Goal: Information Seeking & Learning: Check status

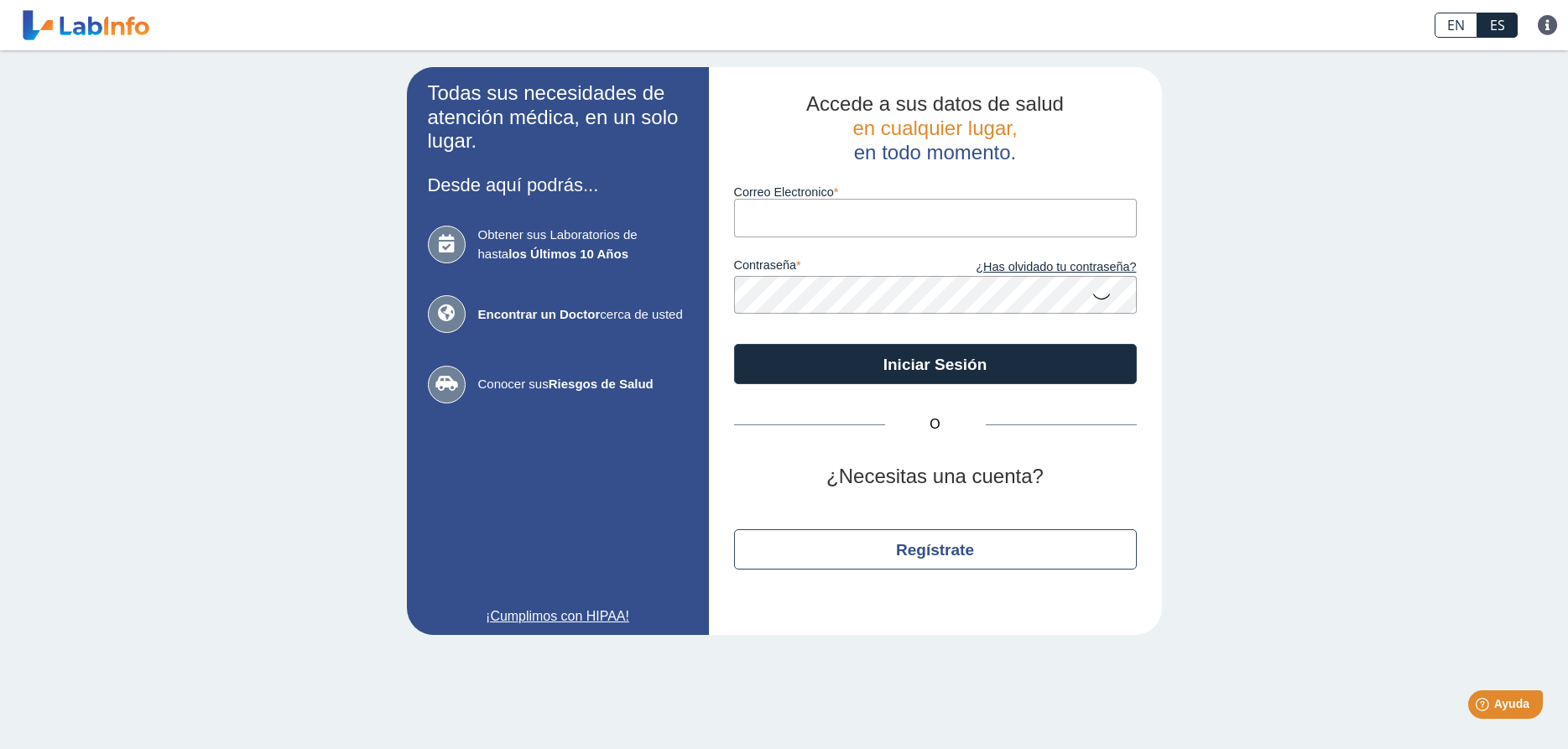
click at [908, 242] on div "contraseña ¿Has olvidado tu contraseña?" at bounding box center [936, 276] width 402 height 77
click at [919, 220] on input "Correo Electronico" at bounding box center [936, 218] width 402 height 37
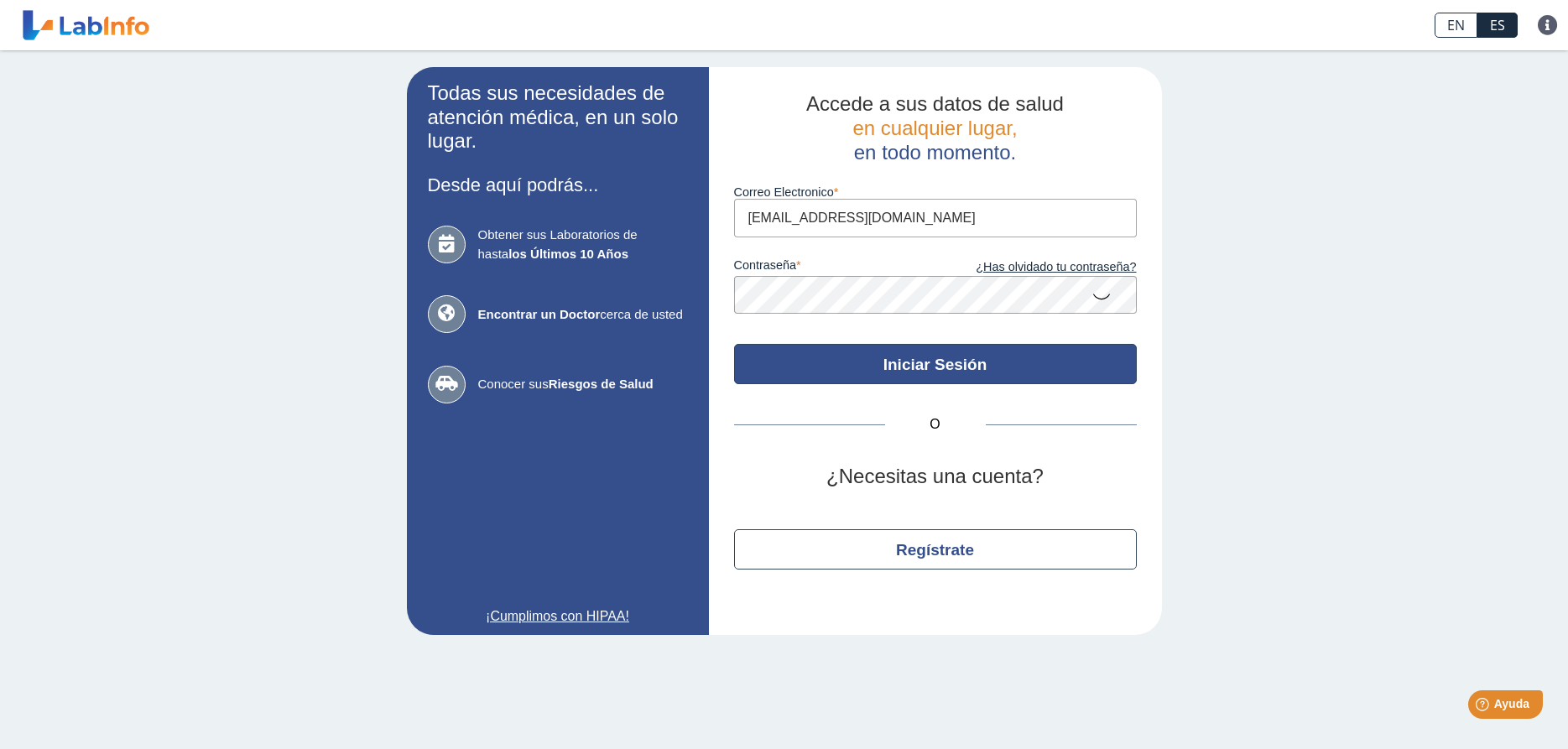
type input "[EMAIL_ADDRESS][DOMAIN_NAME]"
click at [873, 364] on button "Iniciar Sesión" at bounding box center [936, 364] width 402 height 40
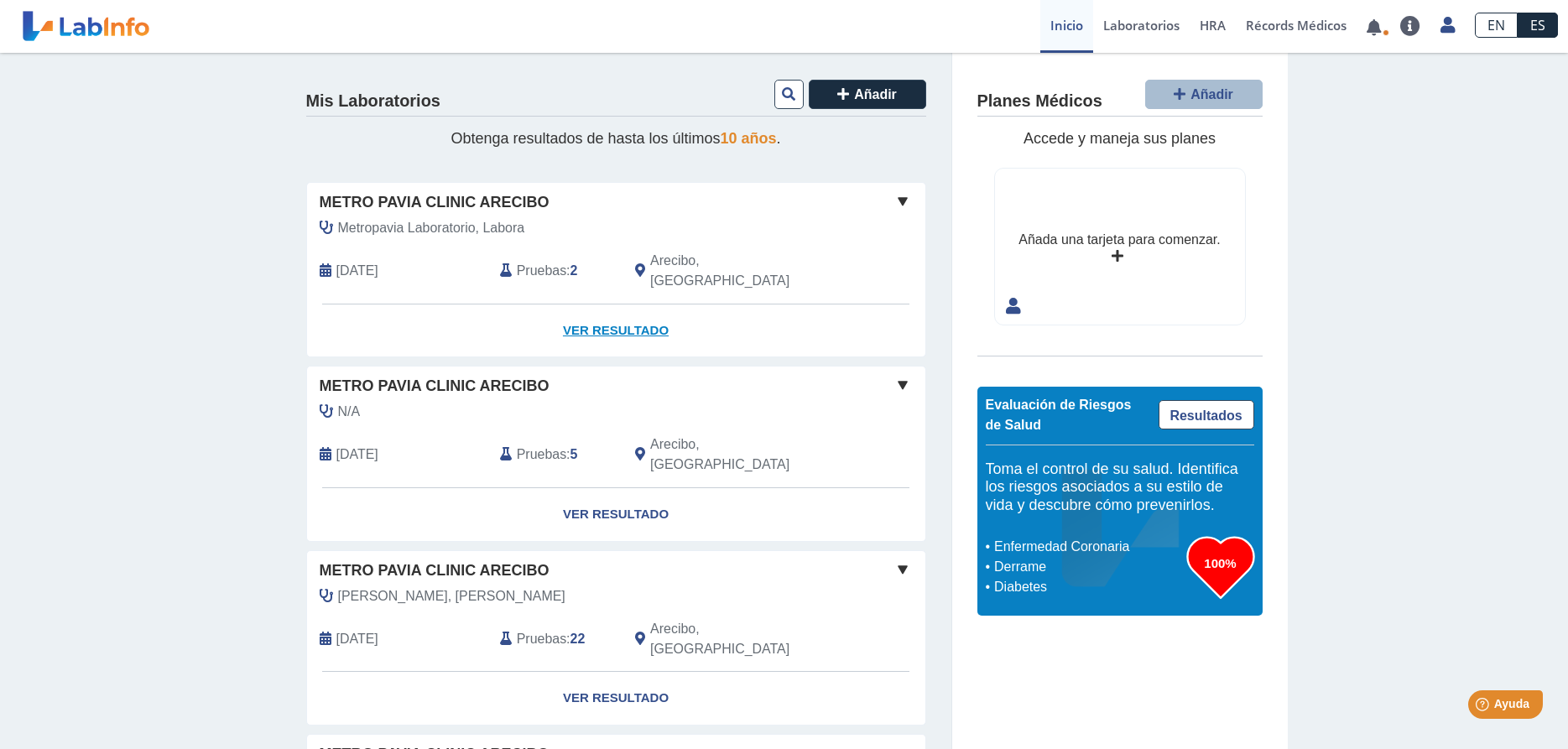
click at [634, 311] on link "Ver Resultado" at bounding box center [616, 331] width 618 height 52
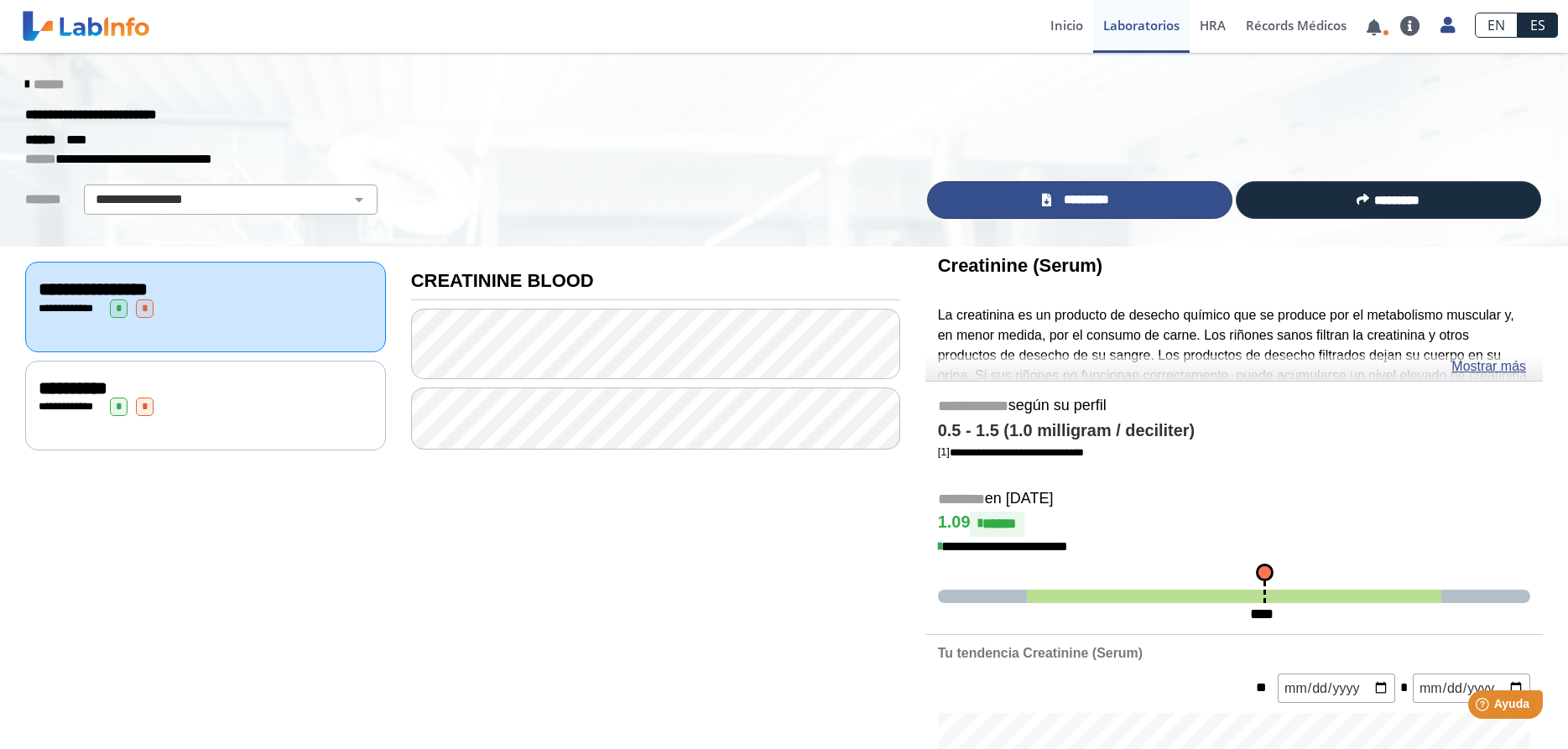
click at [1157, 202] on link "*********" at bounding box center [1080, 200] width 305 height 37
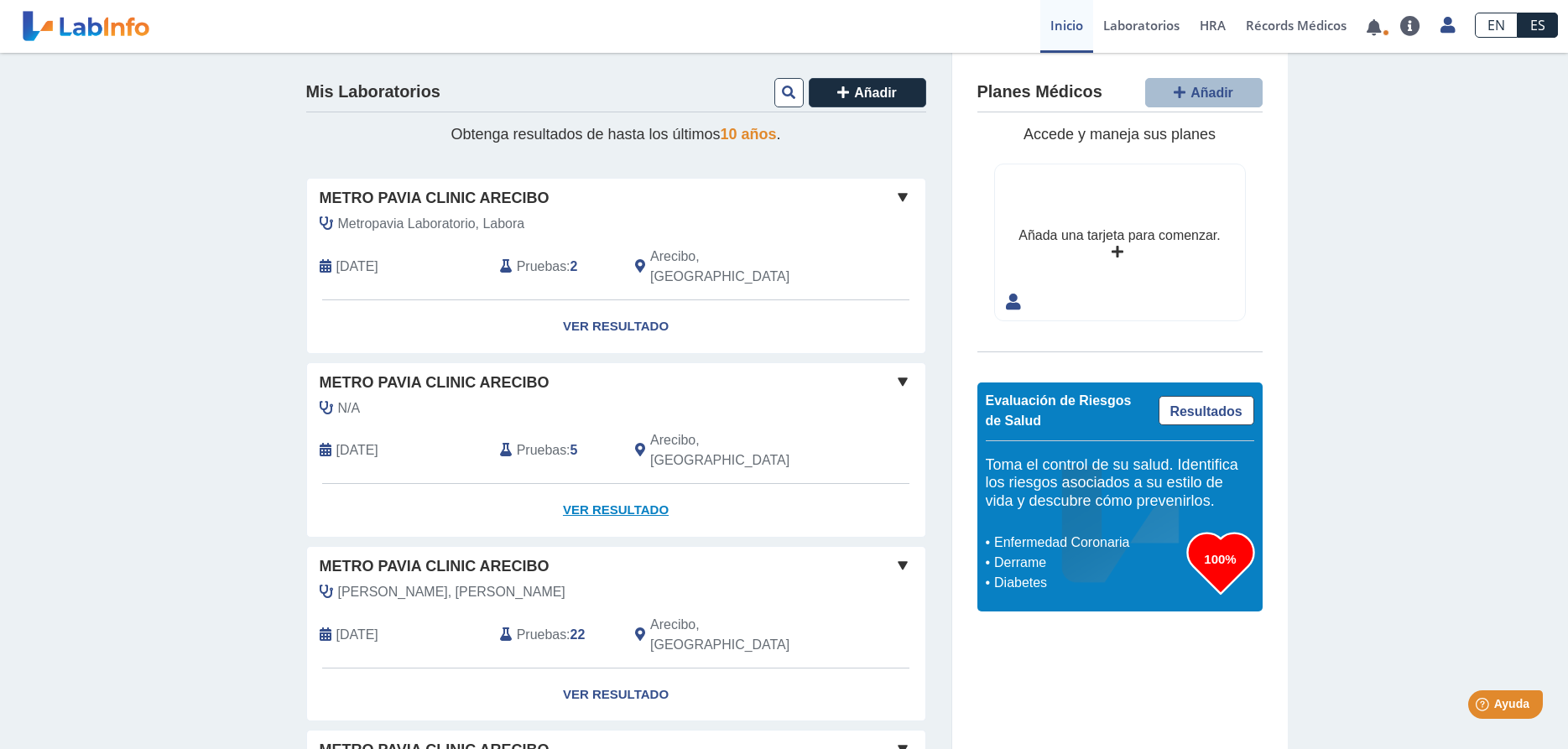
click at [634, 483] on link "Ver Resultado" at bounding box center [616, 510] width 618 height 52
click at [642, 483] on link "Ver Resultado" at bounding box center [616, 510] width 618 height 52
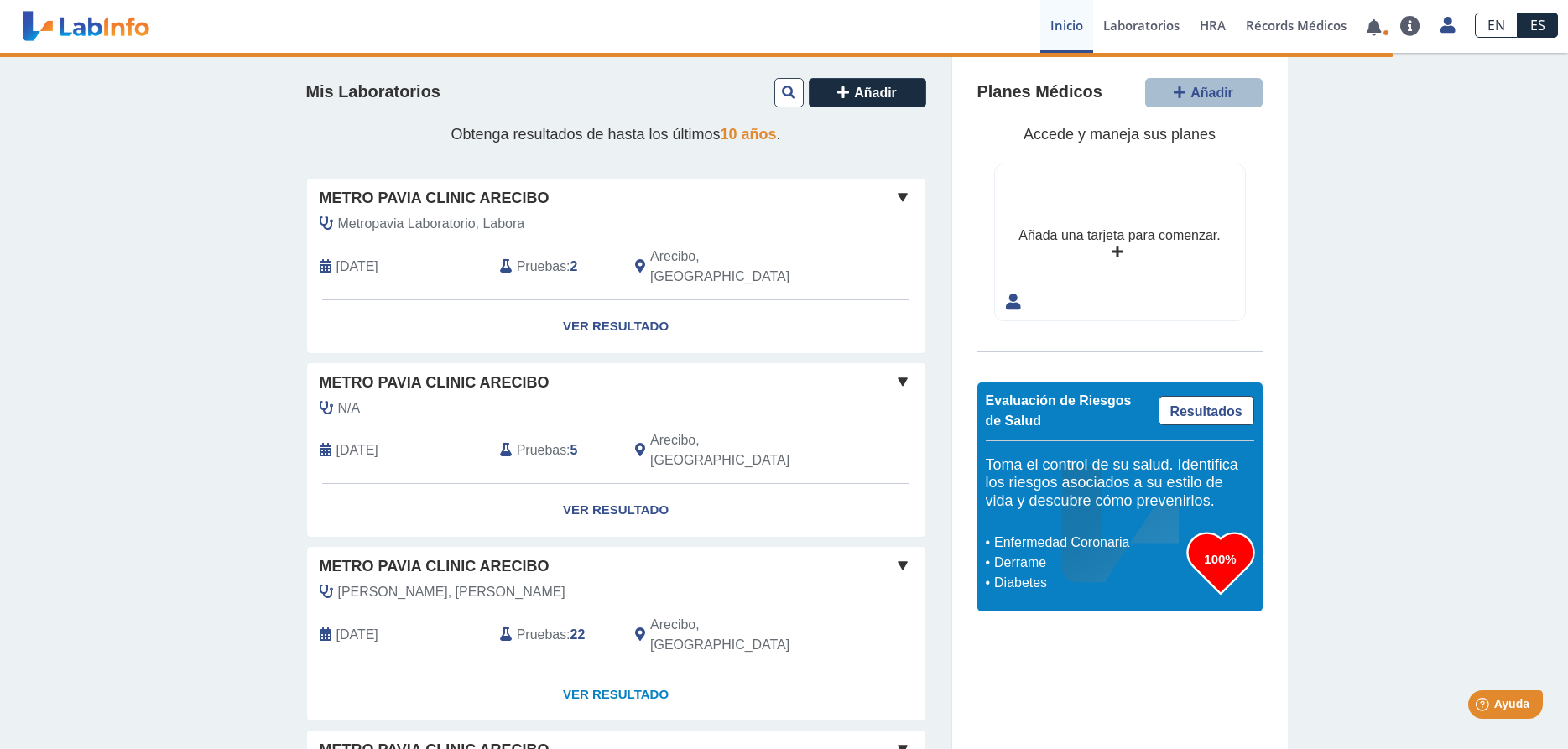
click at [633, 669] on link "Ver Resultado" at bounding box center [616, 695] width 618 height 52
click at [904, 371] on span at bounding box center [903, 382] width 21 height 21
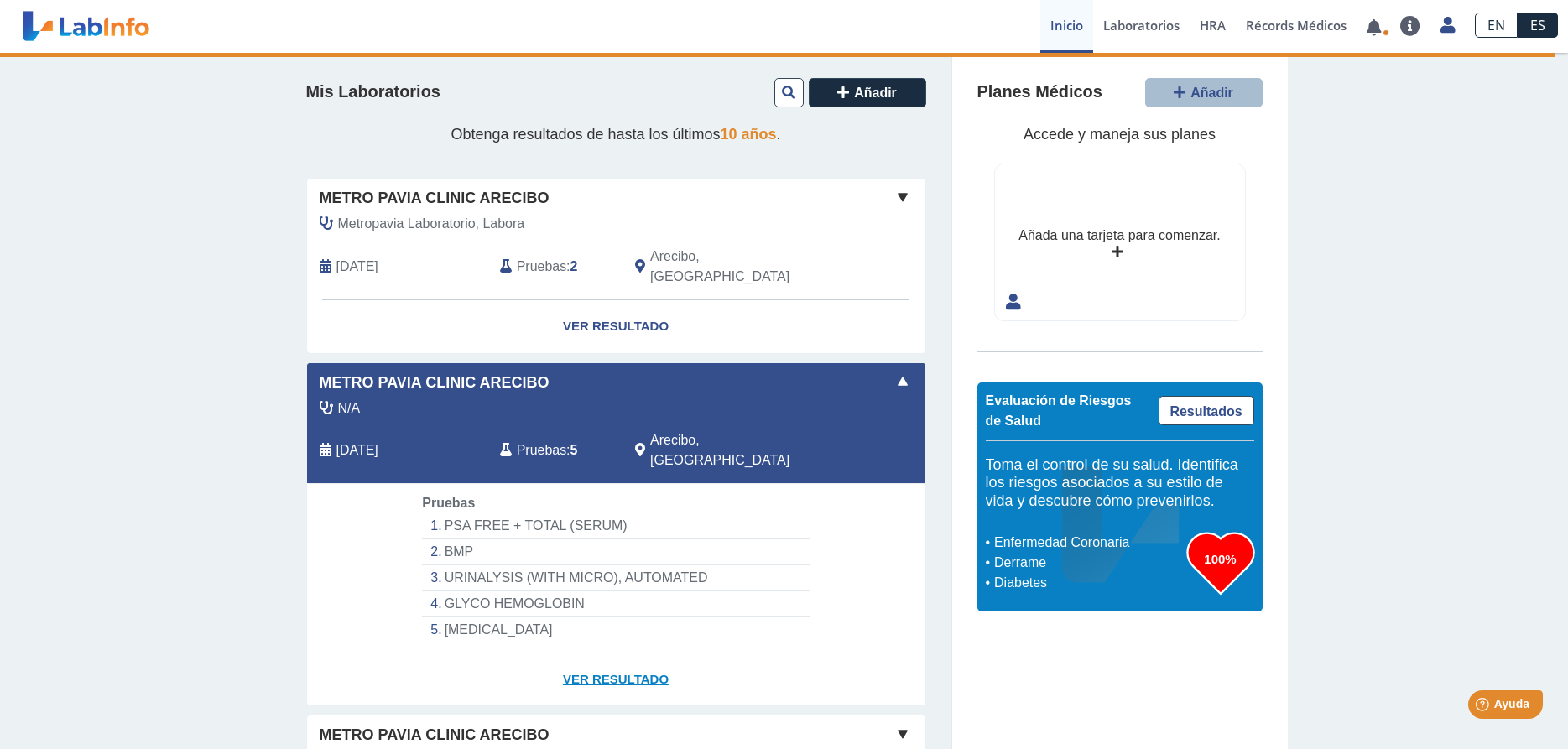
click at [633, 654] on link "Ver Resultado" at bounding box center [616, 680] width 618 height 52
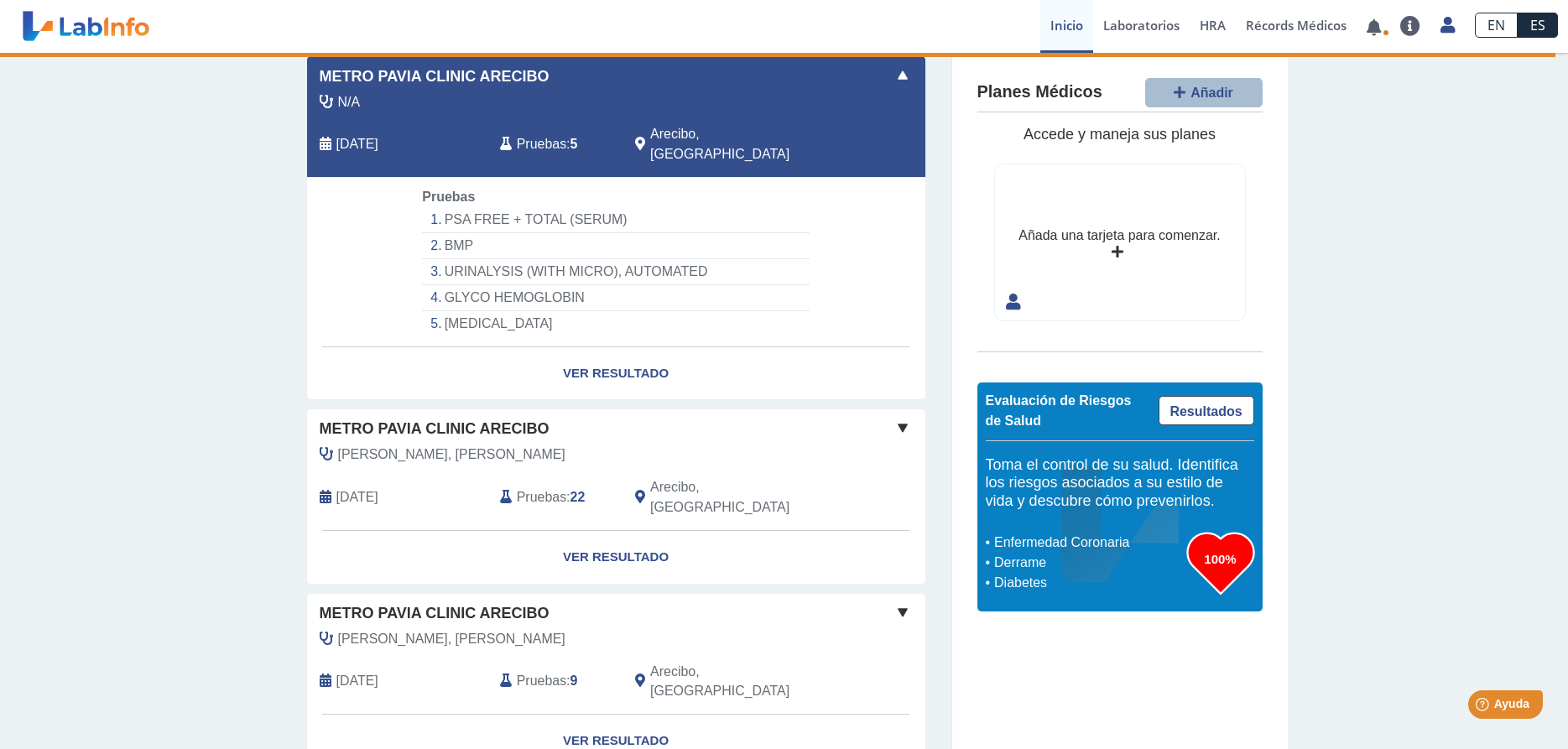
scroll to position [342, 0]
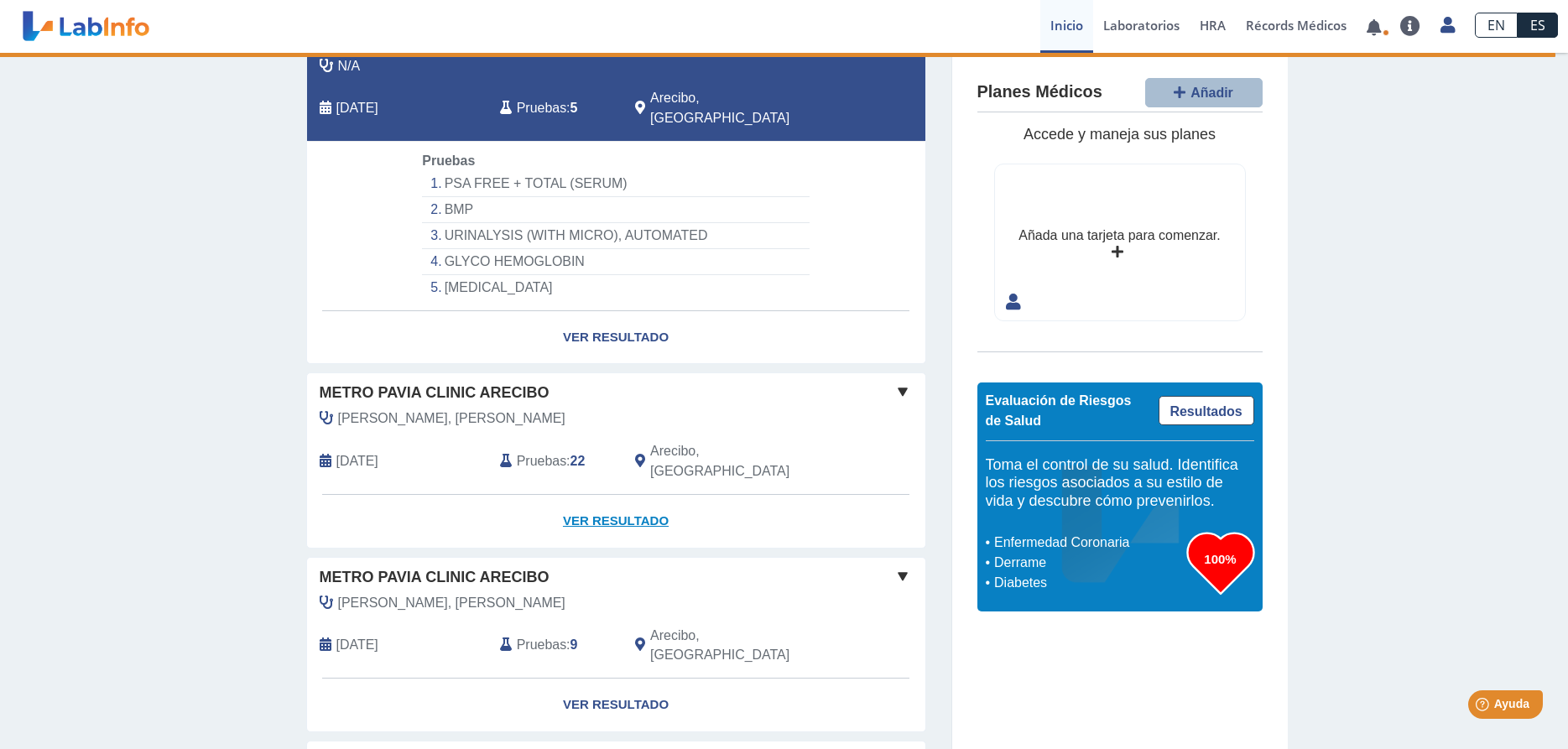
click at [606, 495] on link "Ver Resultado" at bounding box center [616, 521] width 618 height 52
click at [904, 382] on span at bounding box center [903, 392] width 21 height 21
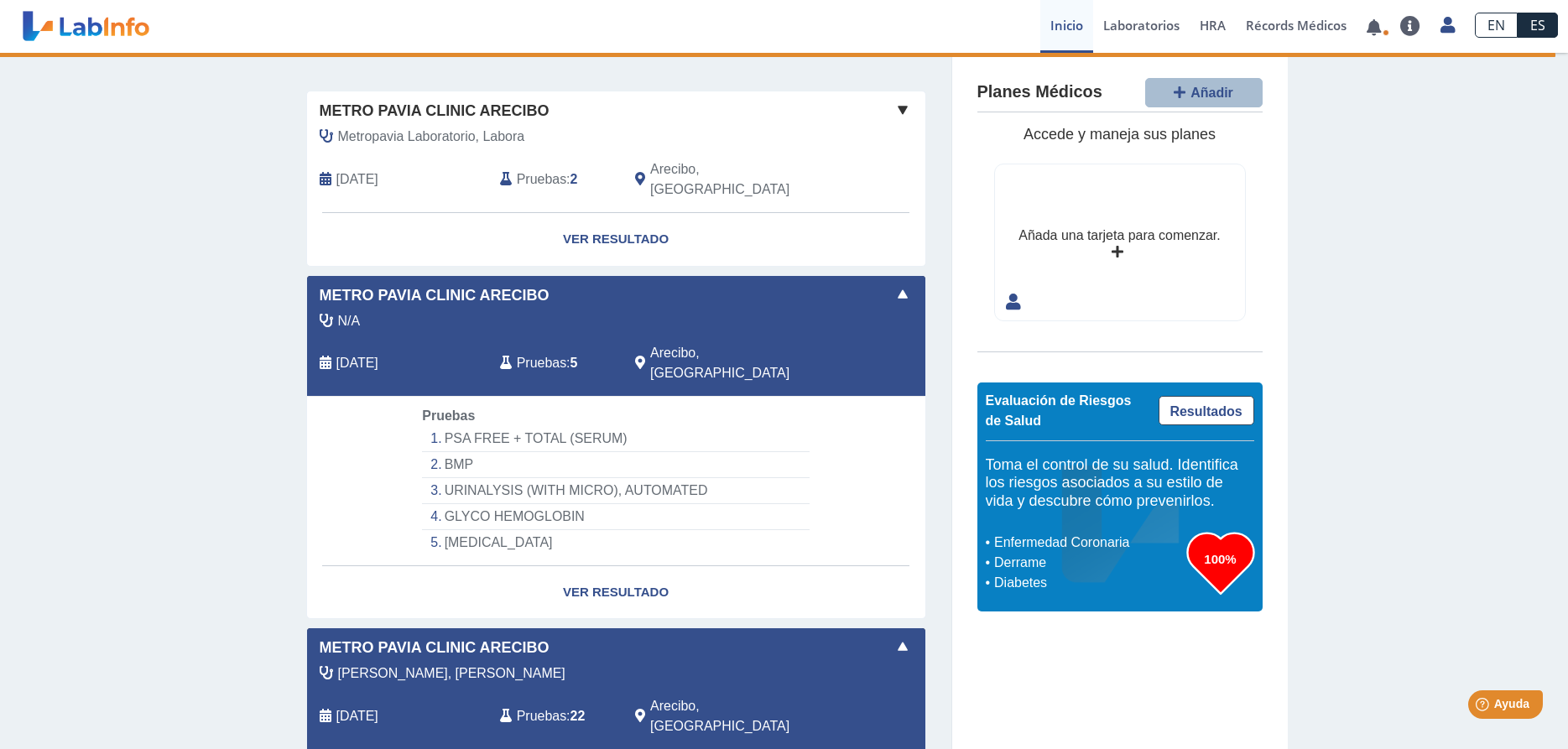
scroll to position [0, 0]
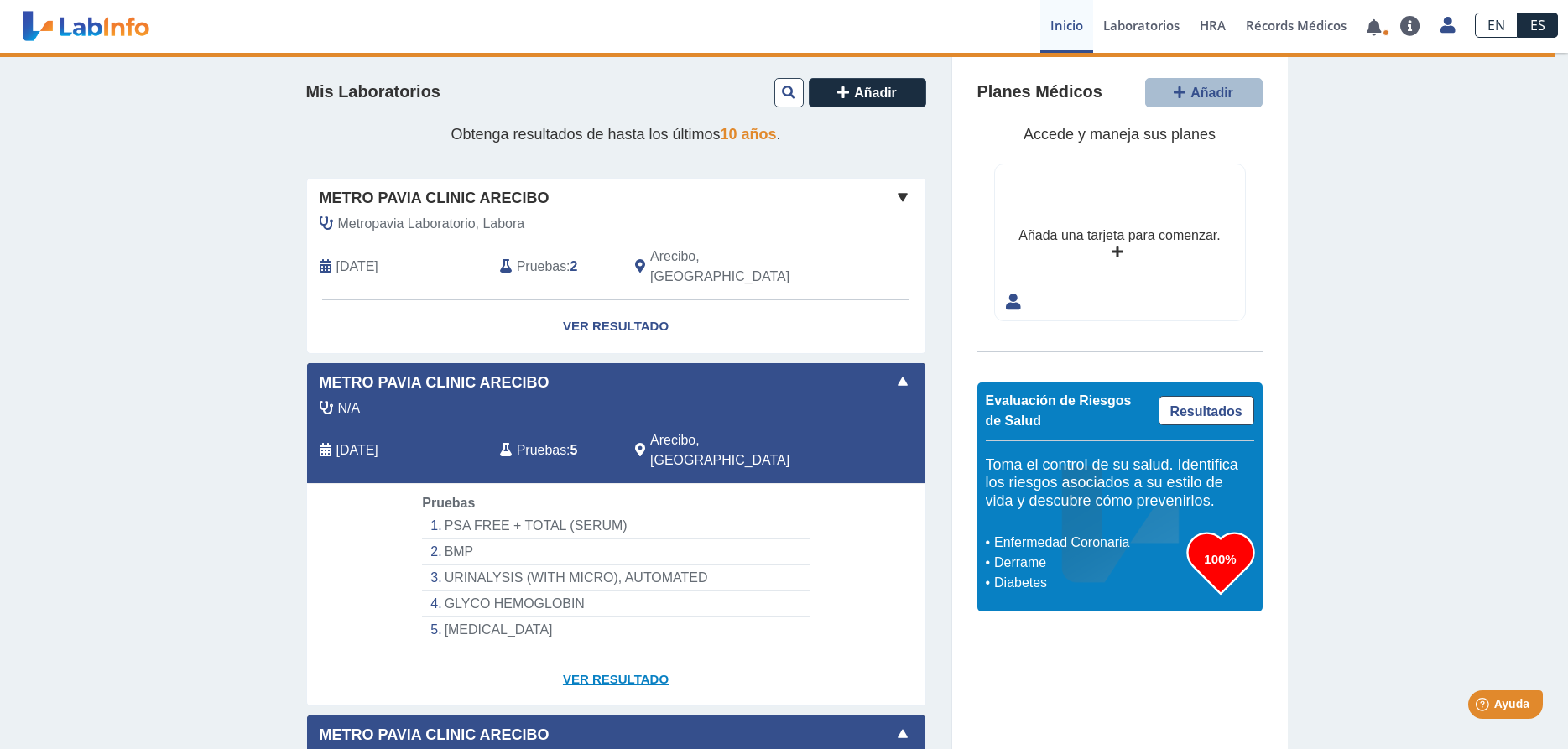
click at [613, 654] on link "Ver Resultado" at bounding box center [616, 680] width 618 height 52
click at [630, 654] on link "Ver Resultado" at bounding box center [616, 680] width 618 height 52
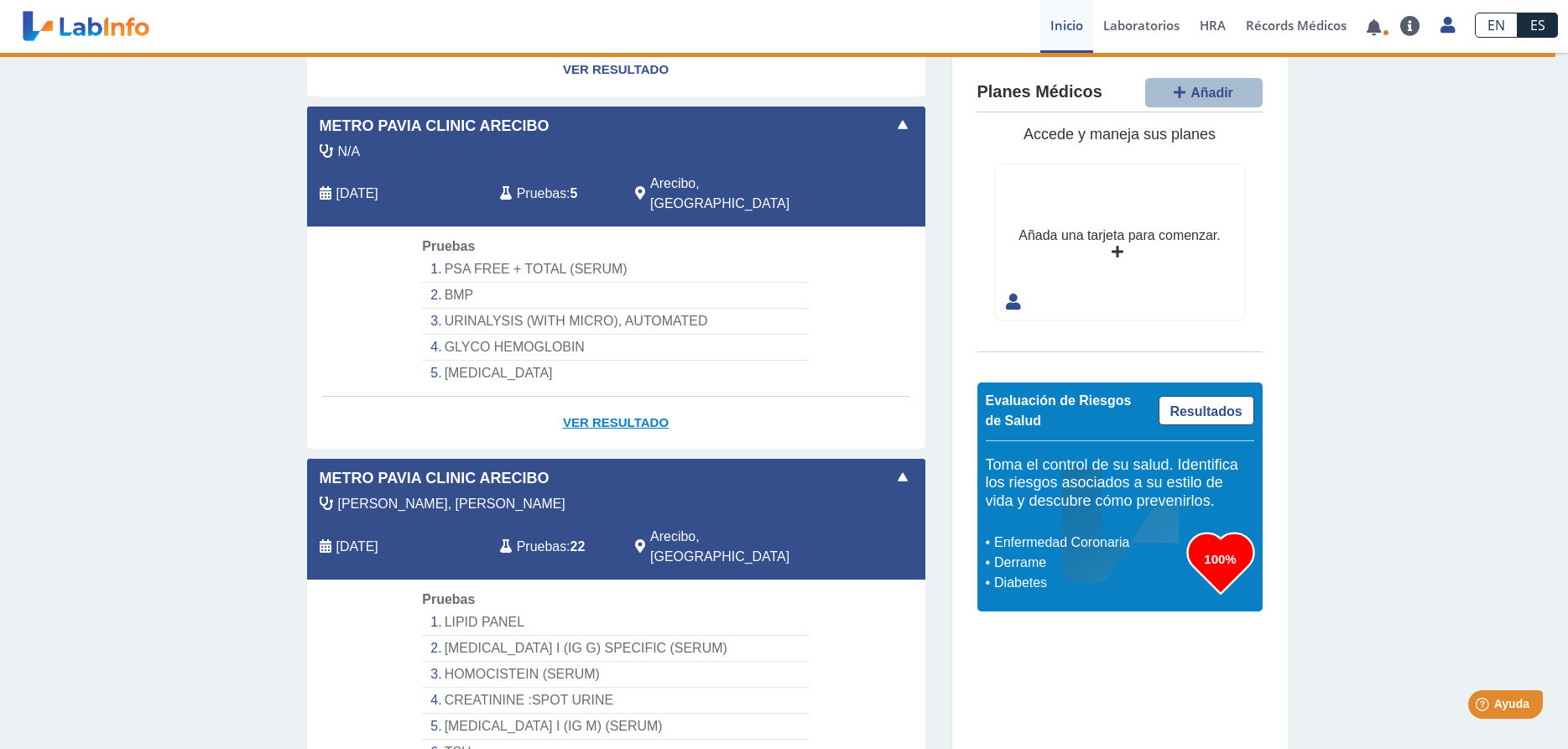
click at [598, 396] on link "Ver Resultado" at bounding box center [616, 423] width 618 height 52
click at [599, 396] on link "Ver Resultado" at bounding box center [616, 423] width 618 height 52
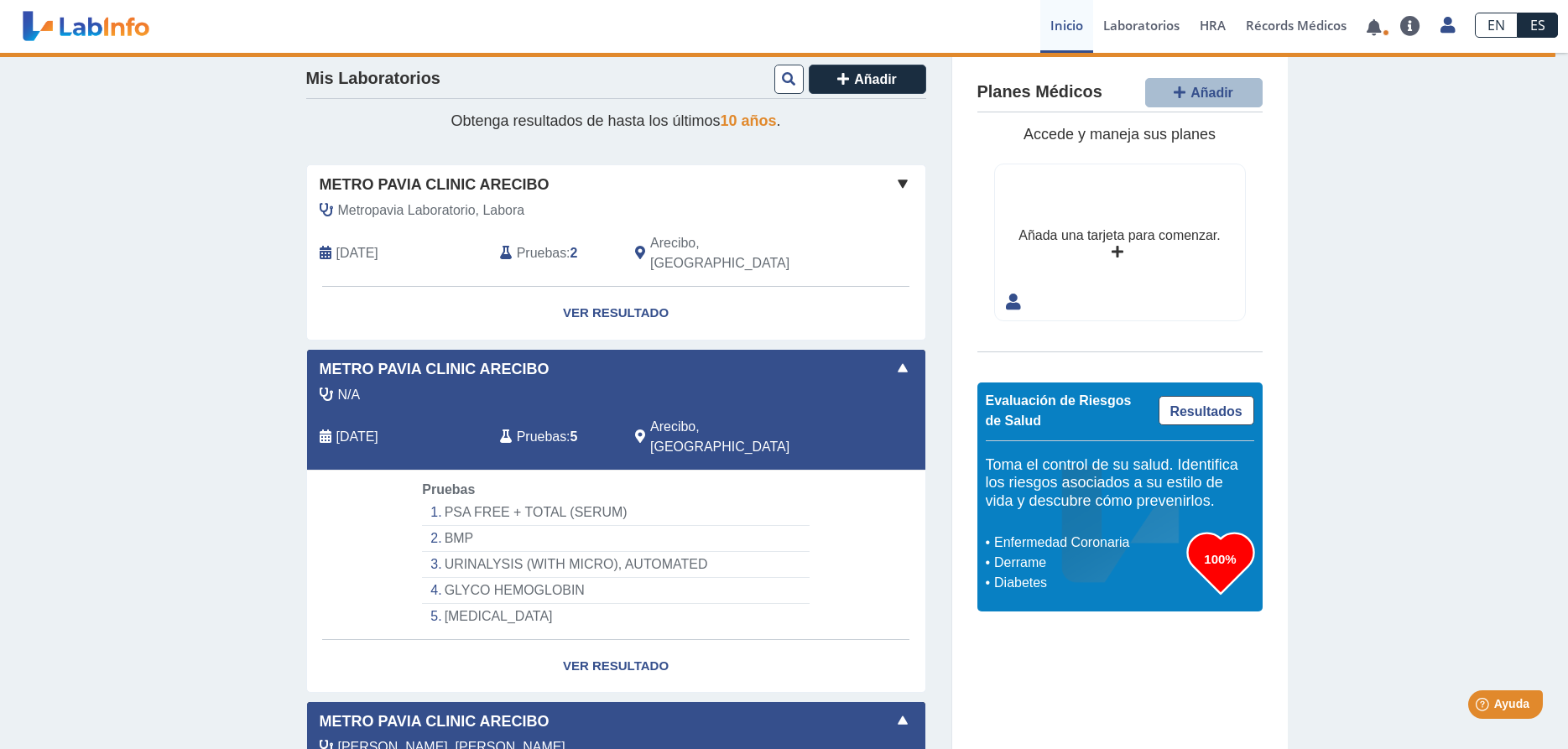
scroll to position [0, 0]
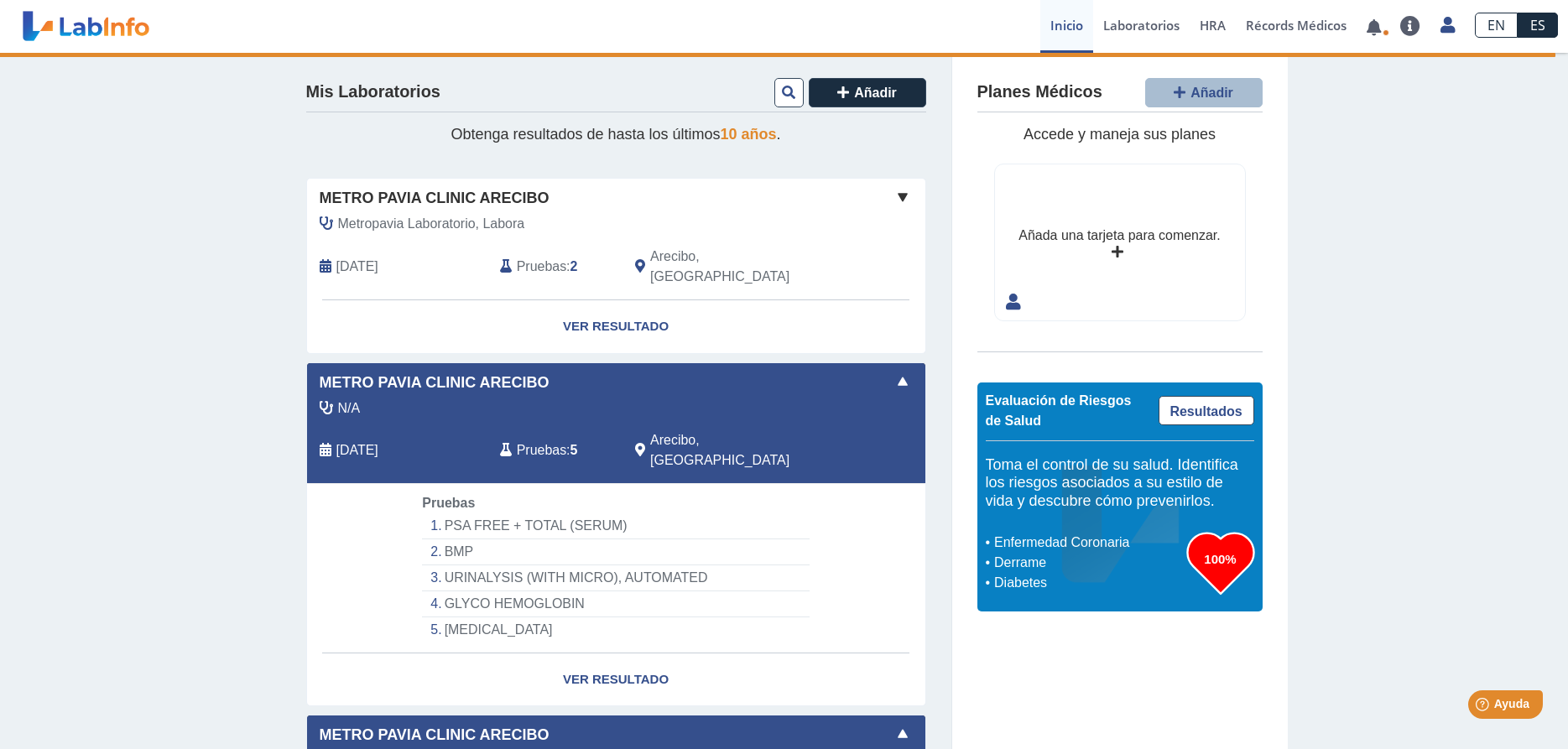
click at [484, 513] on li "PSA FREE + TOTAL (SERUM)" at bounding box center [615, 526] width 386 height 26
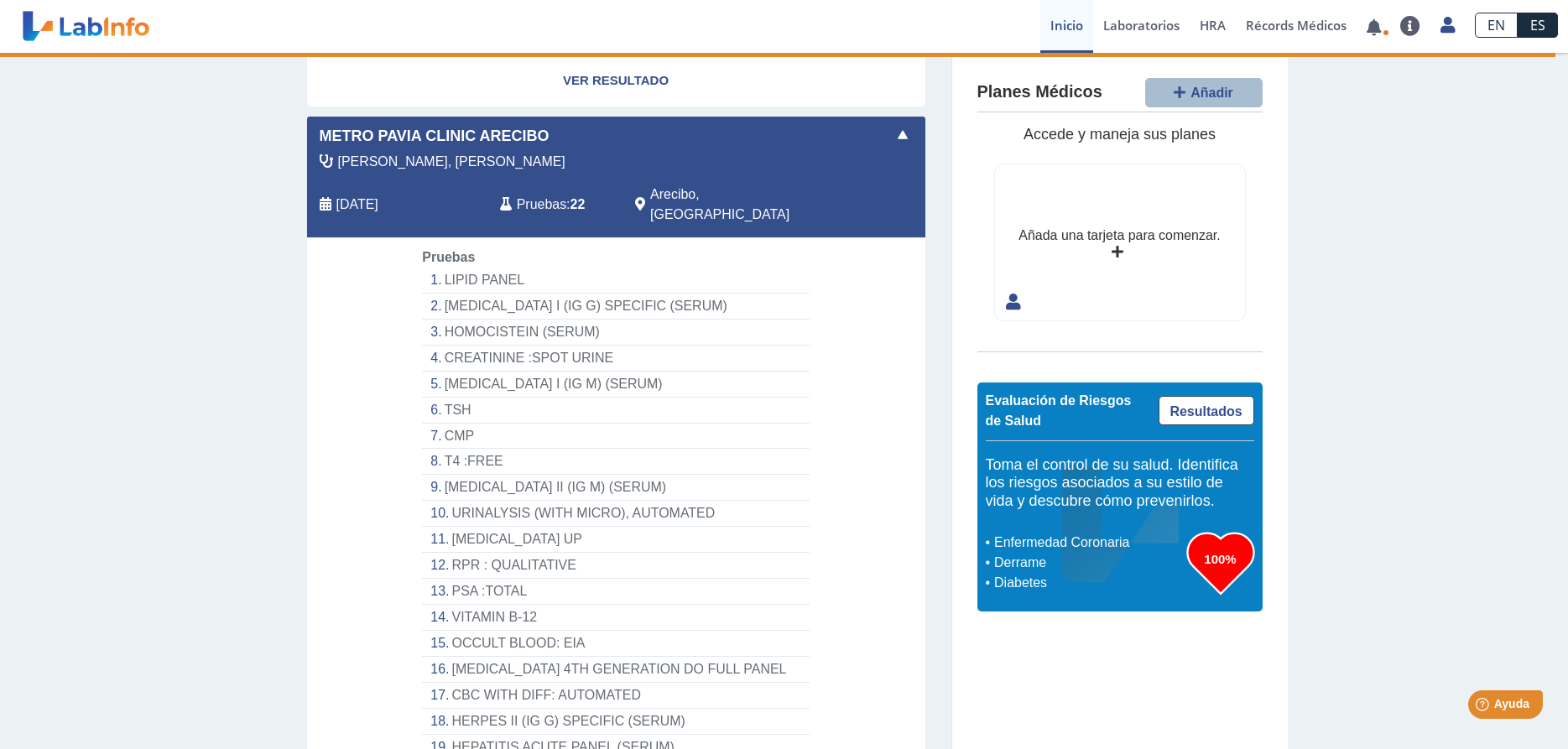
scroll to position [85, 0]
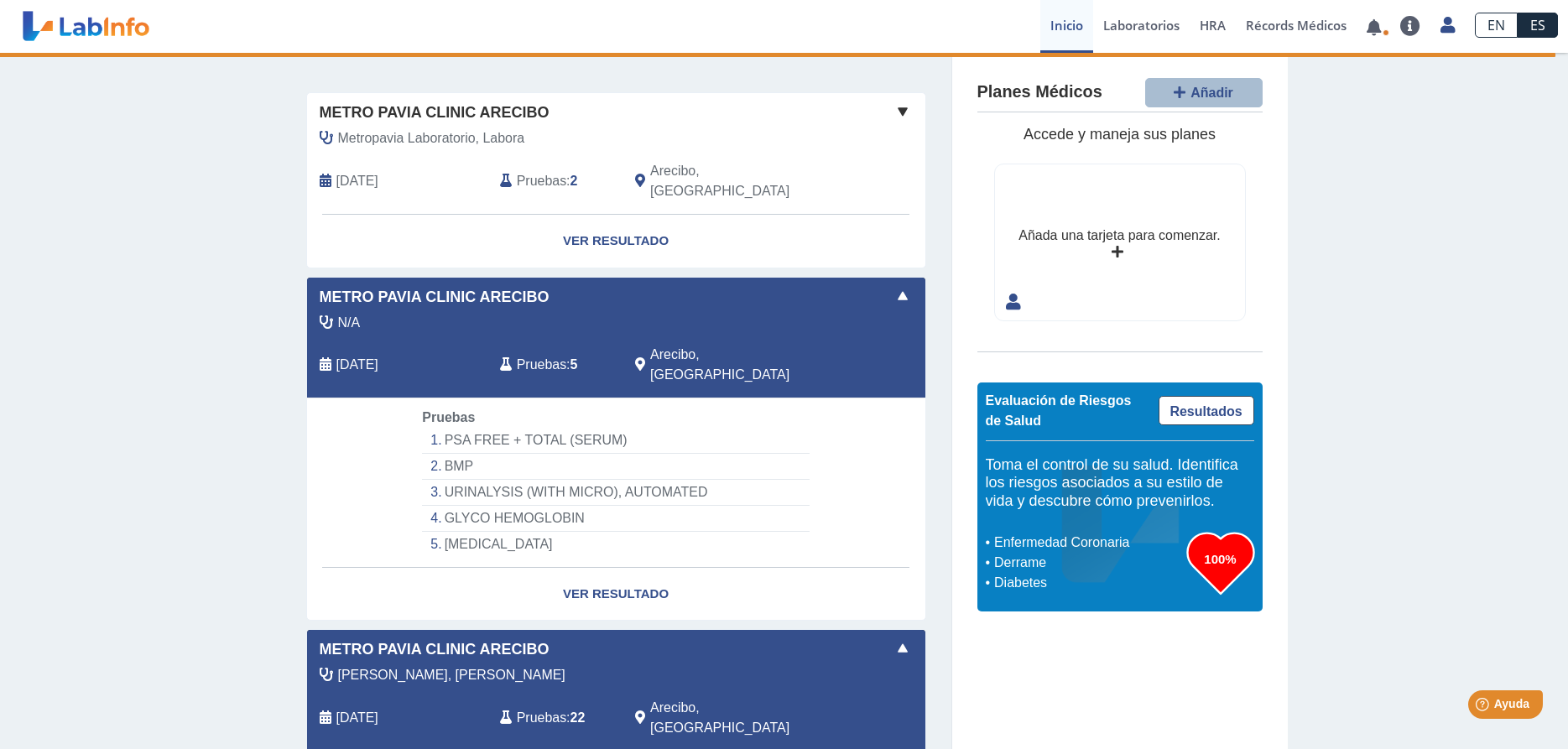
click at [911, 286] on span at bounding box center [903, 296] width 21 height 21
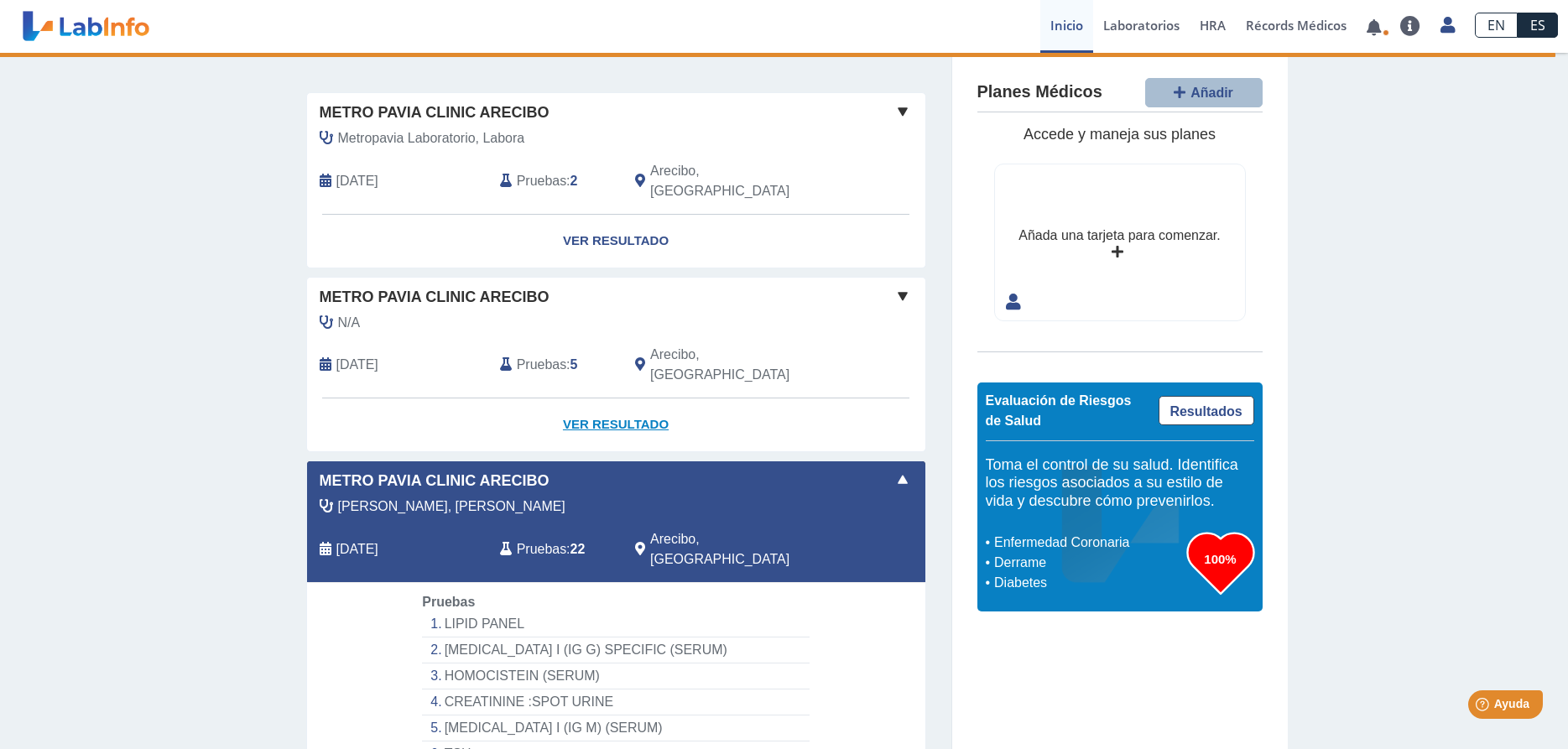
click at [631, 398] on link "Ver Resultado" at bounding box center [616, 425] width 618 height 52
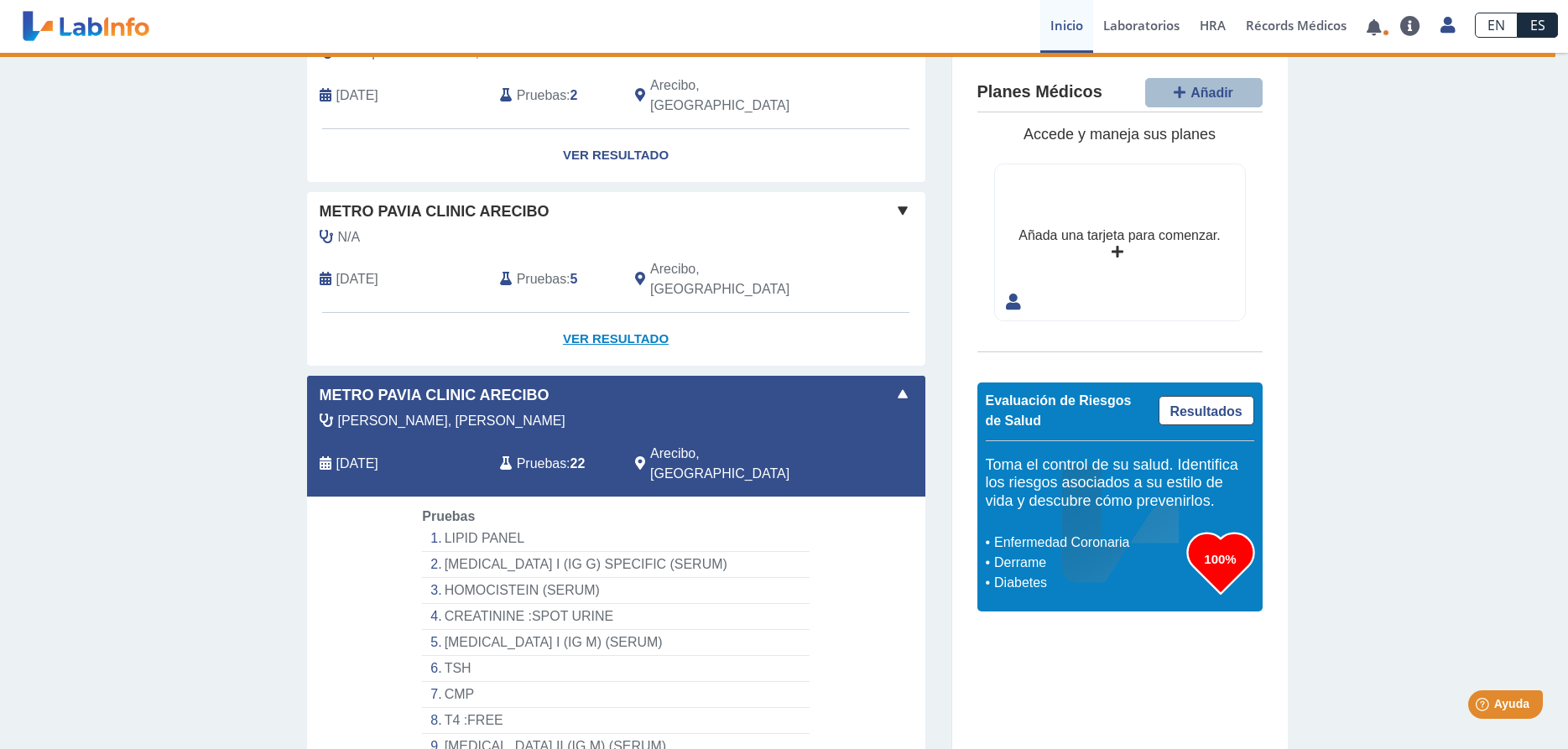
select select "**********"
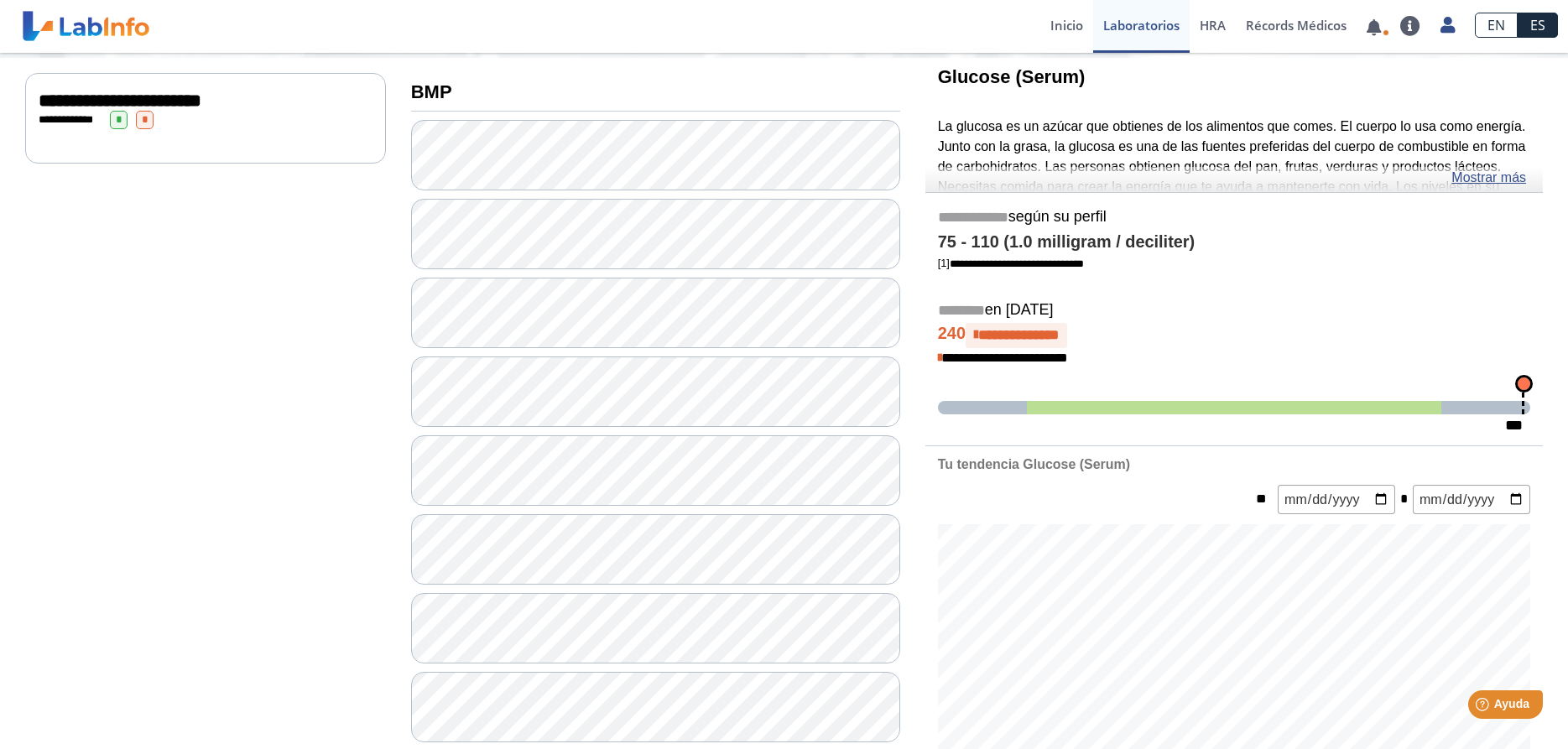
scroll to position [85, 0]
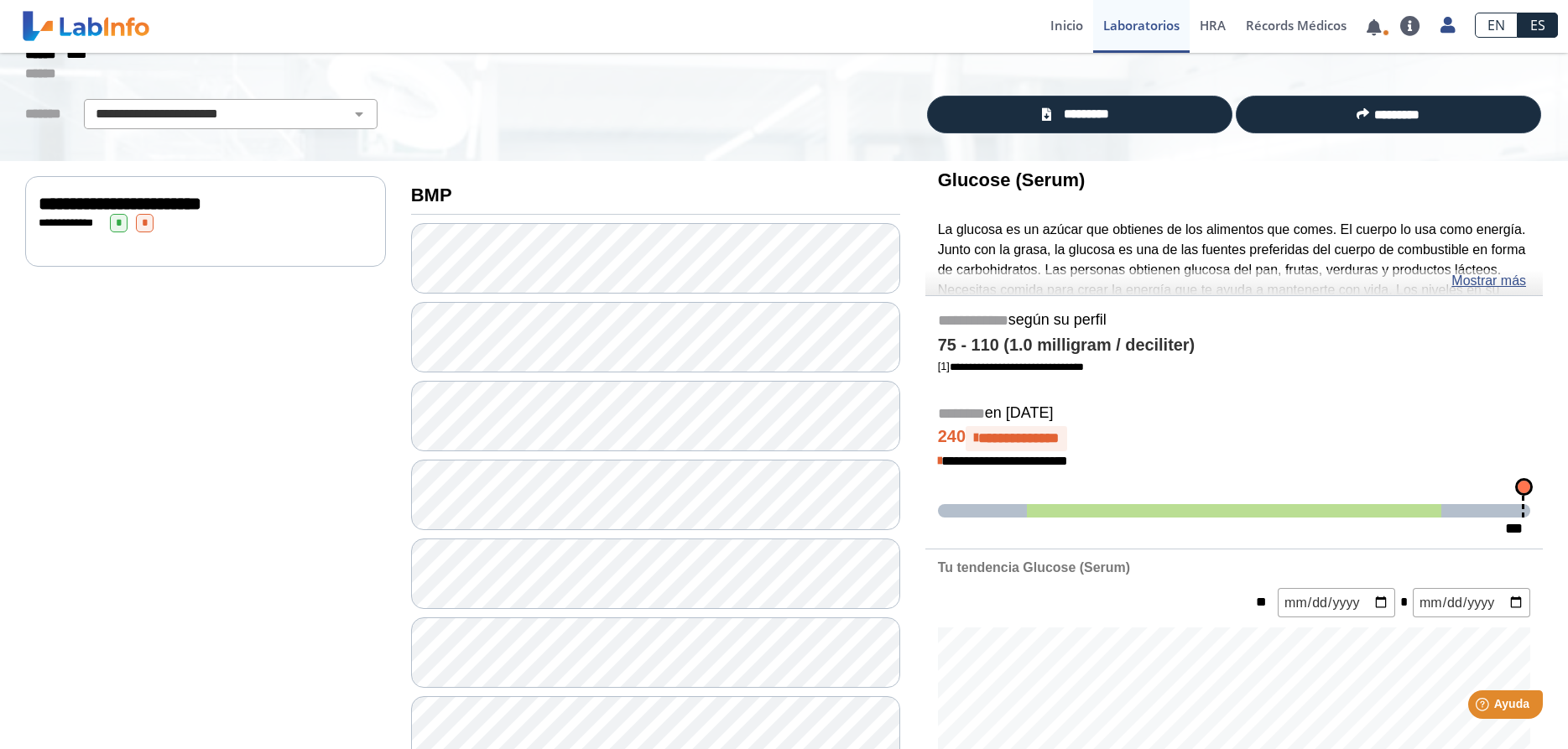
click at [201, 206] on span "**********" at bounding box center [120, 204] width 163 height 19
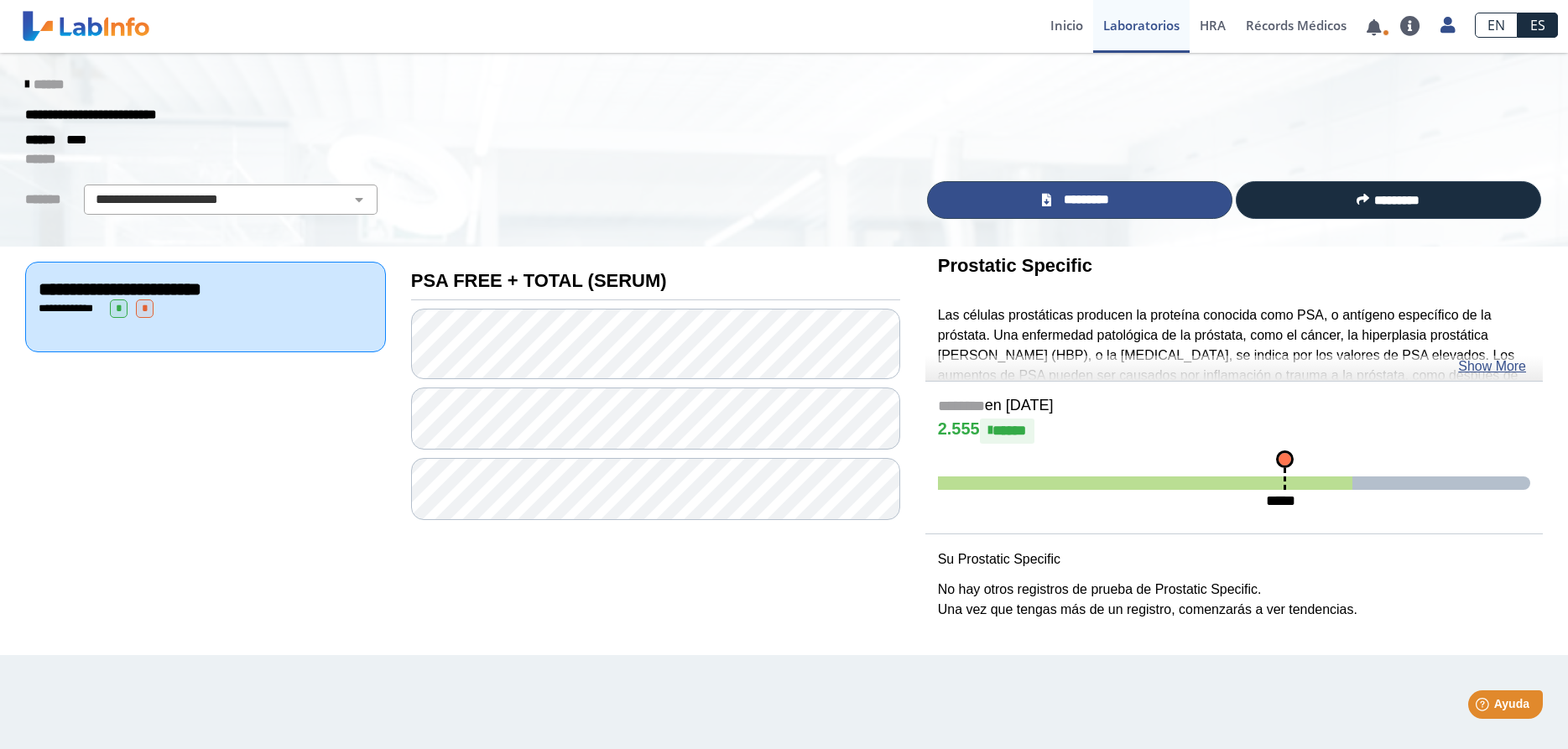
click at [1105, 192] on span "*********" at bounding box center [1086, 200] width 61 height 20
click at [596, 554] on div "**********" at bounding box center [656, 439] width 515 height 383
click at [378, 85] on div "******" at bounding box center [783, 84] width 1543 height 30
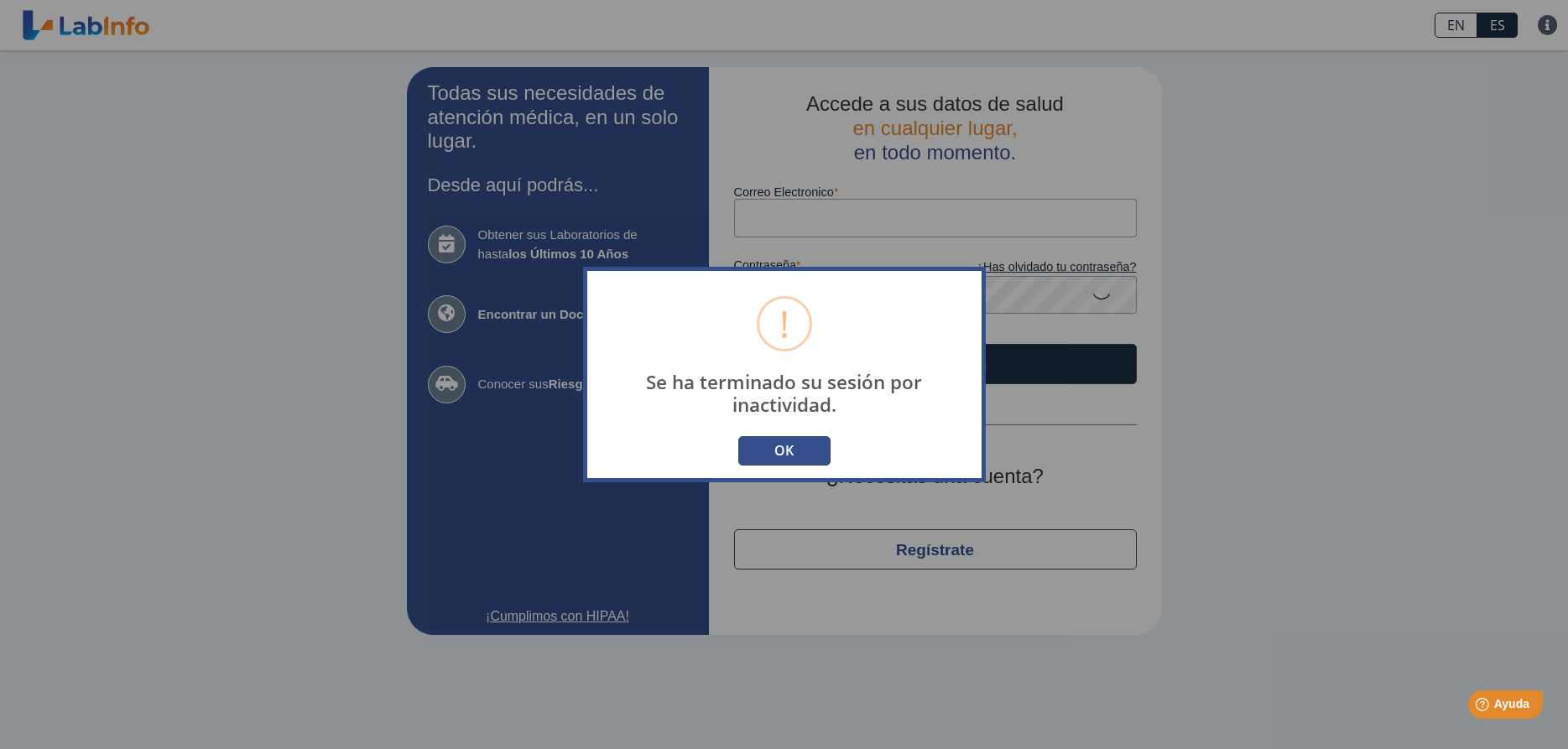
click at [405, 79] on div "! Se ha terminado su sesión por inactividad. × OK No Cancelar" at bounding box center [784, 374] width 1568 height 749
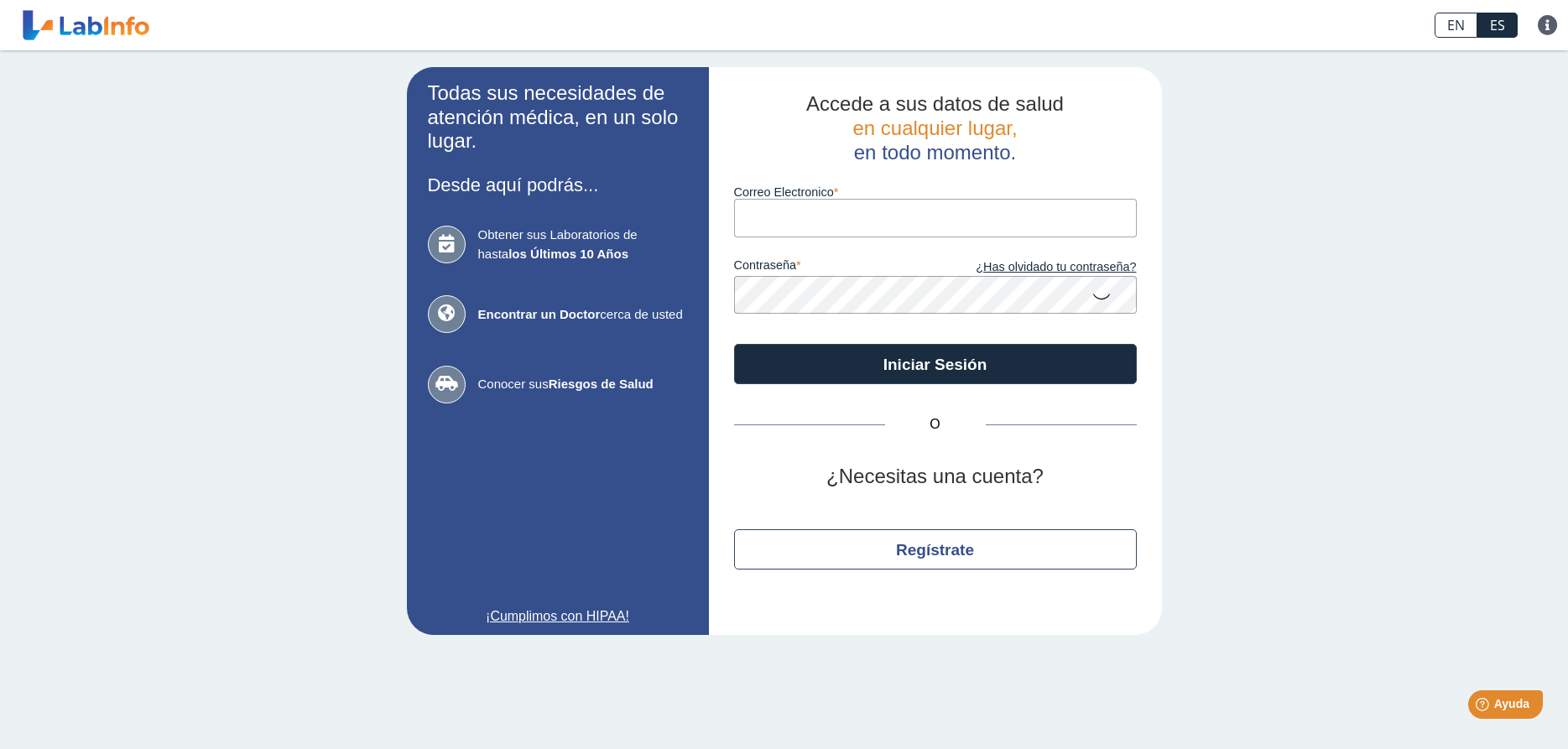
click at [489, 109] on h2 "Todas sus necesidades de atención médica, en un solo lugar." at bounding box center [558, 117] width 260 height 72
click at [38, 387] on div "Todas sus necesidades de atención médica, en un solo lugar. Desde aquí podrás..…" at bounding box center [784, 351] width 1568 height 601
